Goal: Transaction & Acquisition: Purchase product/service

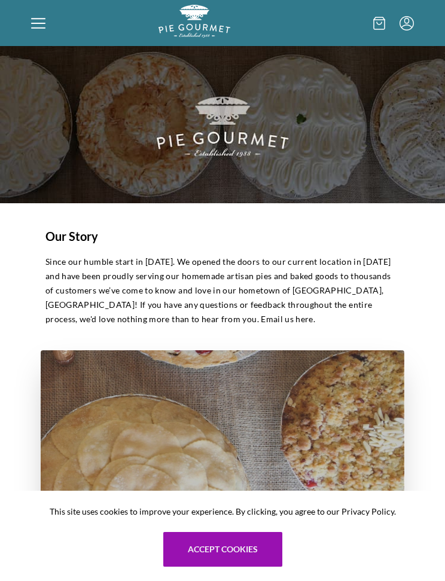
click at [35, 22] on icon at bounding box center [38, 23] width 14 height 14
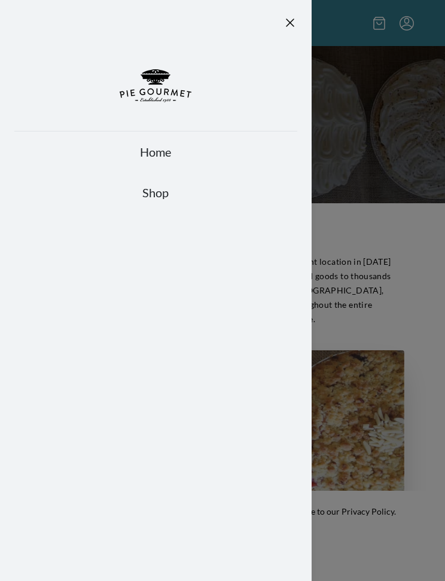
click at [166, 154] on link "Home" at bounding box center [155, 151] width 283 height 17
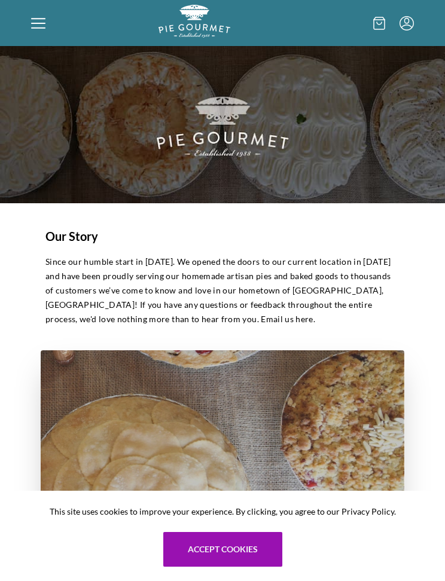
click at [31, 29] on icon at bounding box center [38, 23] width 14 height 14
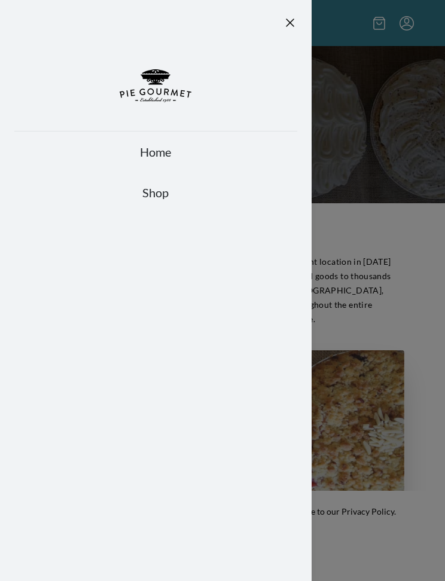
click at [163, 196] on link "Shop" at bounding box center [155, 192] width 283 height 17
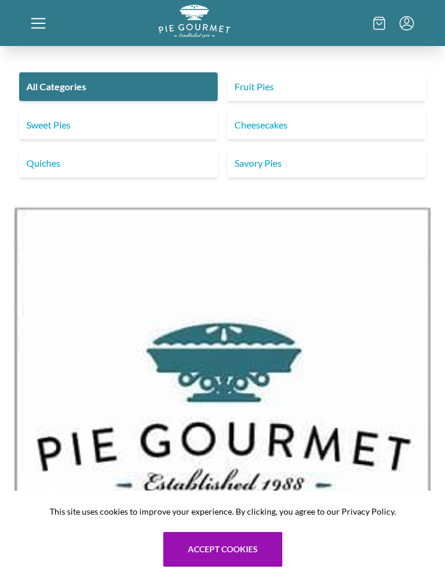
click at [168, 127] on link "Sweet Pies" at bounding box center [118, 125] width 198 height 29
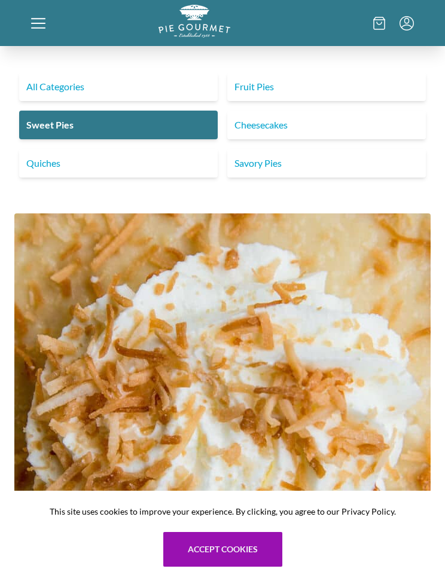
click at [296, 91] on link "Fruit Pies" at bounding box center [326, 86] width 198 height 29
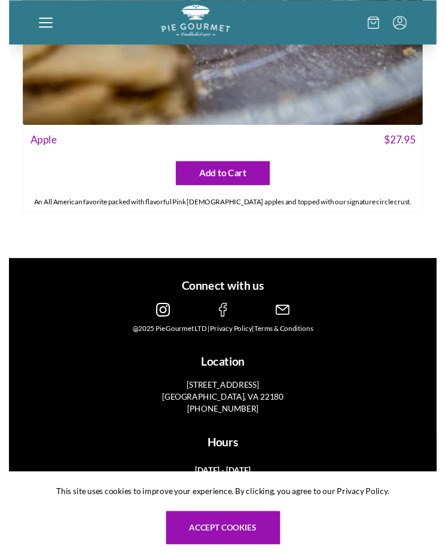
scroll to position [6833, 0]
